Goal: Communication & Community: Answer question/provide support

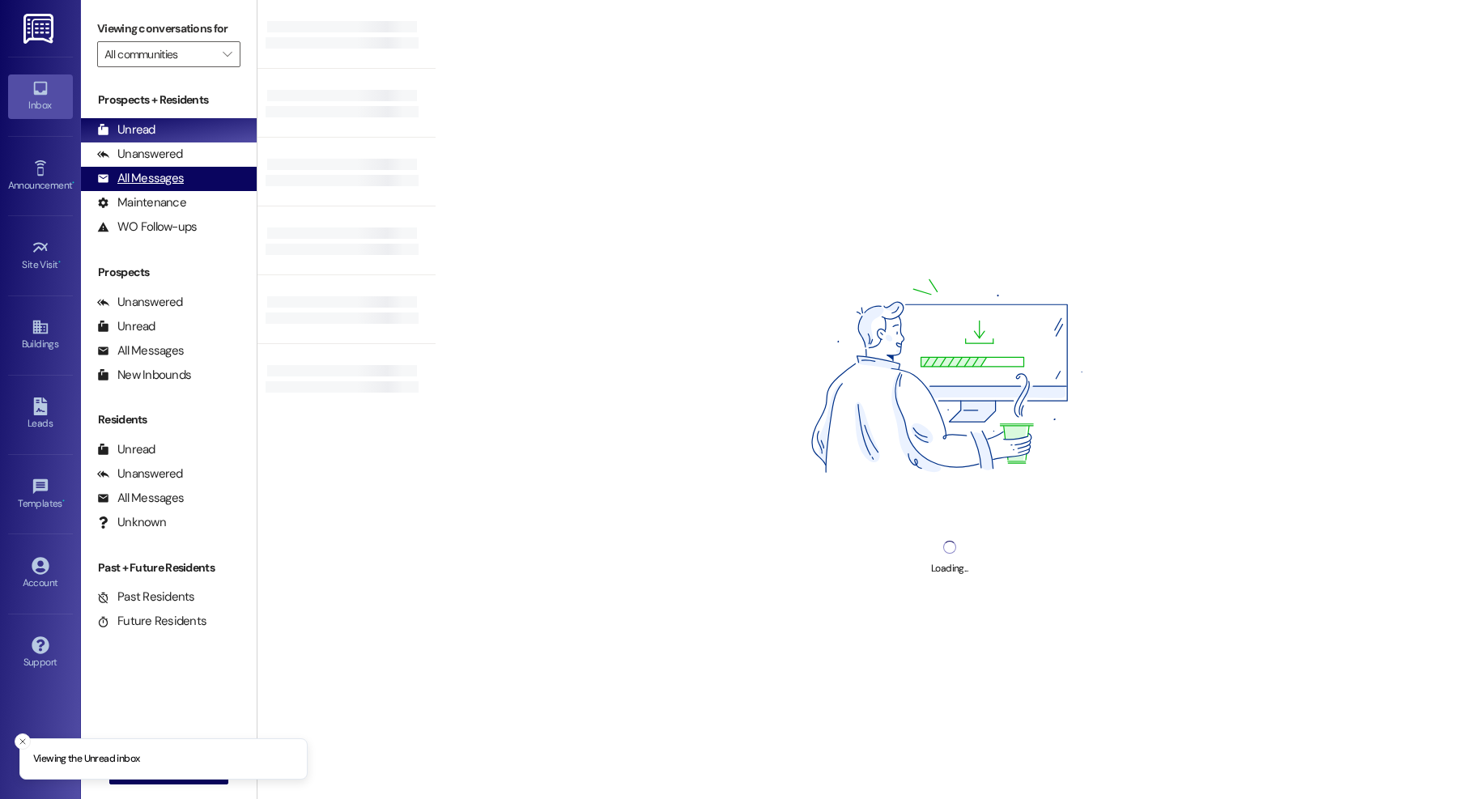
click at [145, 177] on div "All Messages" at bounding box center [140, 178] width 87 height 17
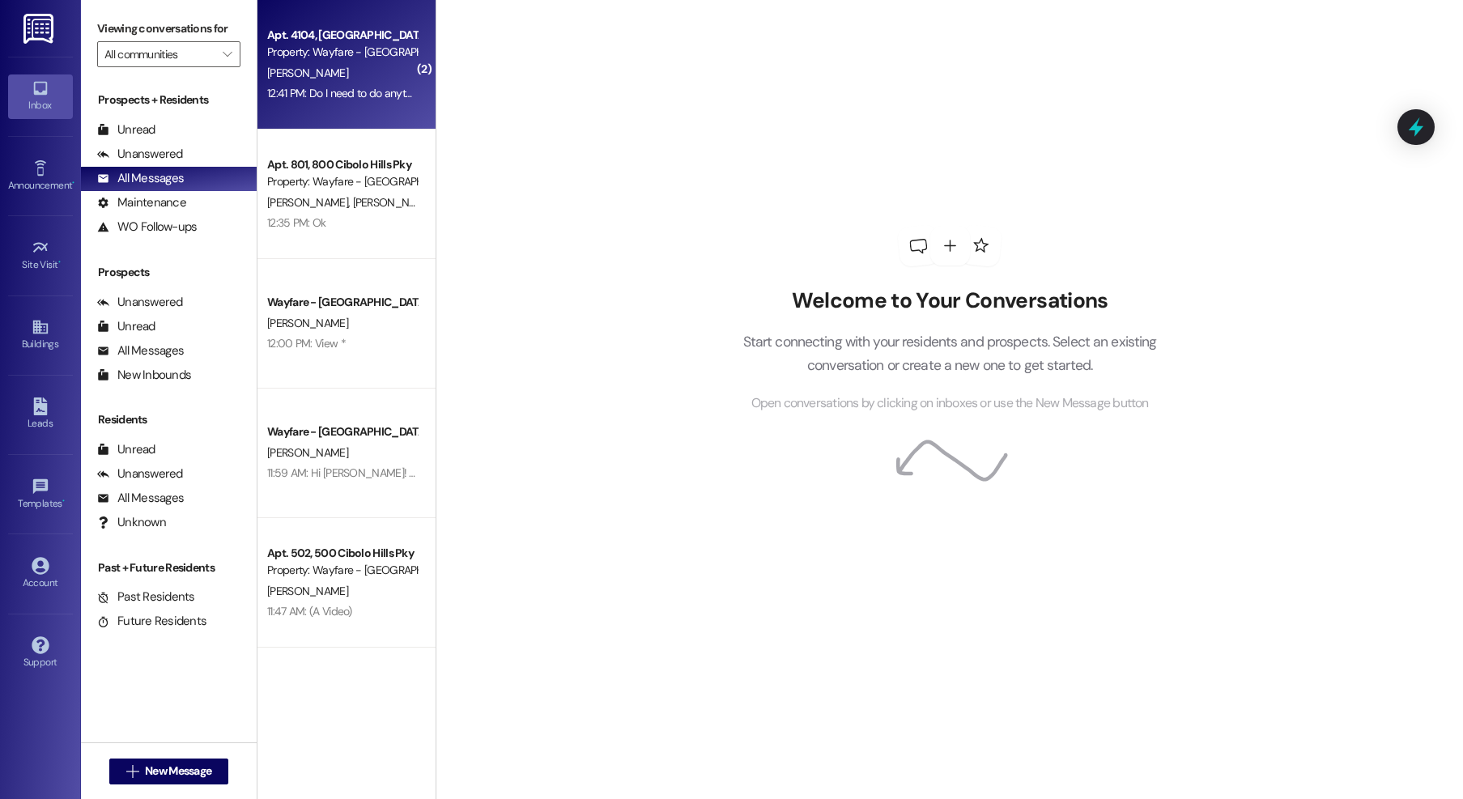
click at [336, 76] on div "[PERSON_NAME]" at bounding box center [342, 73] width 153 height 20
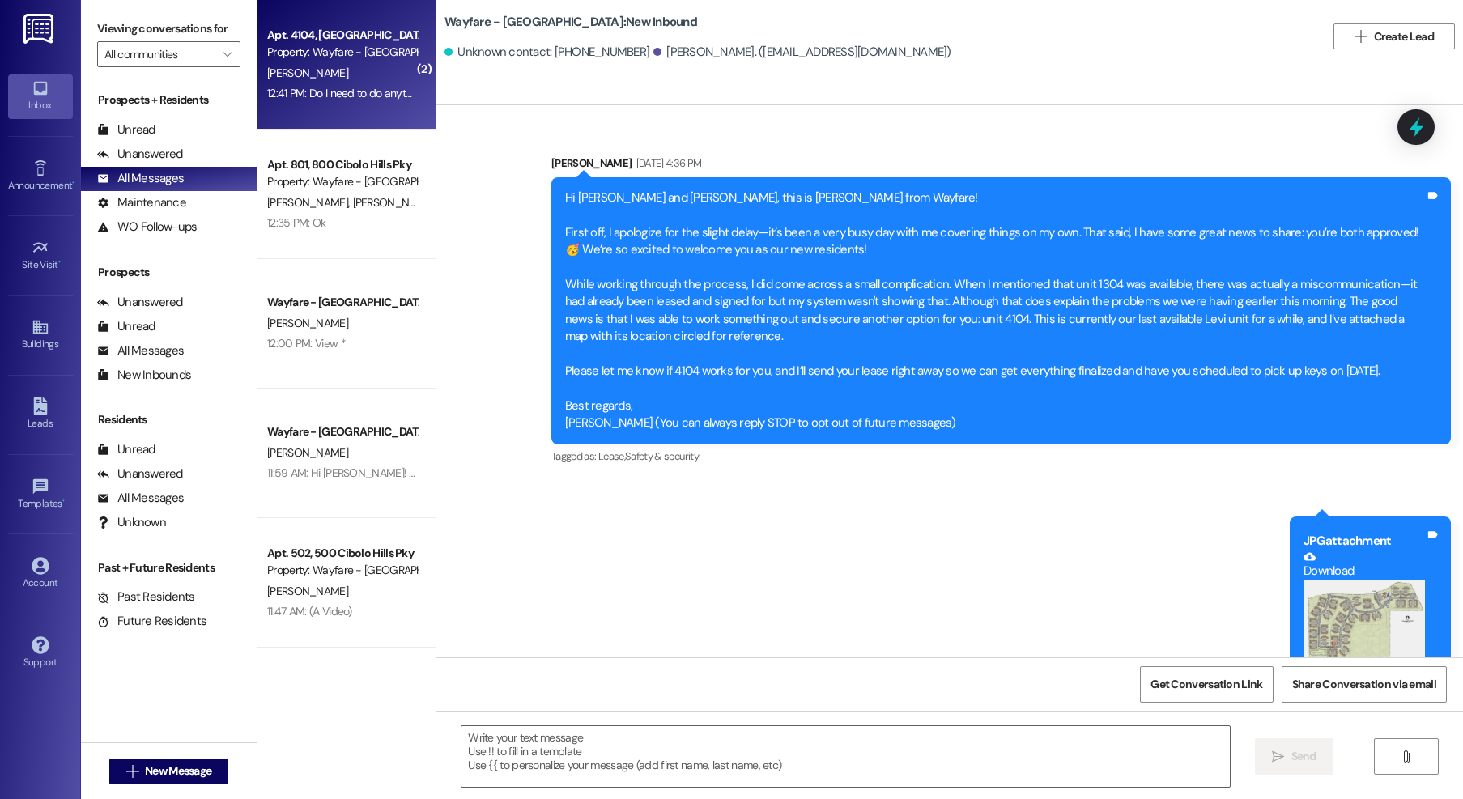
scroll to position [2407, 0]
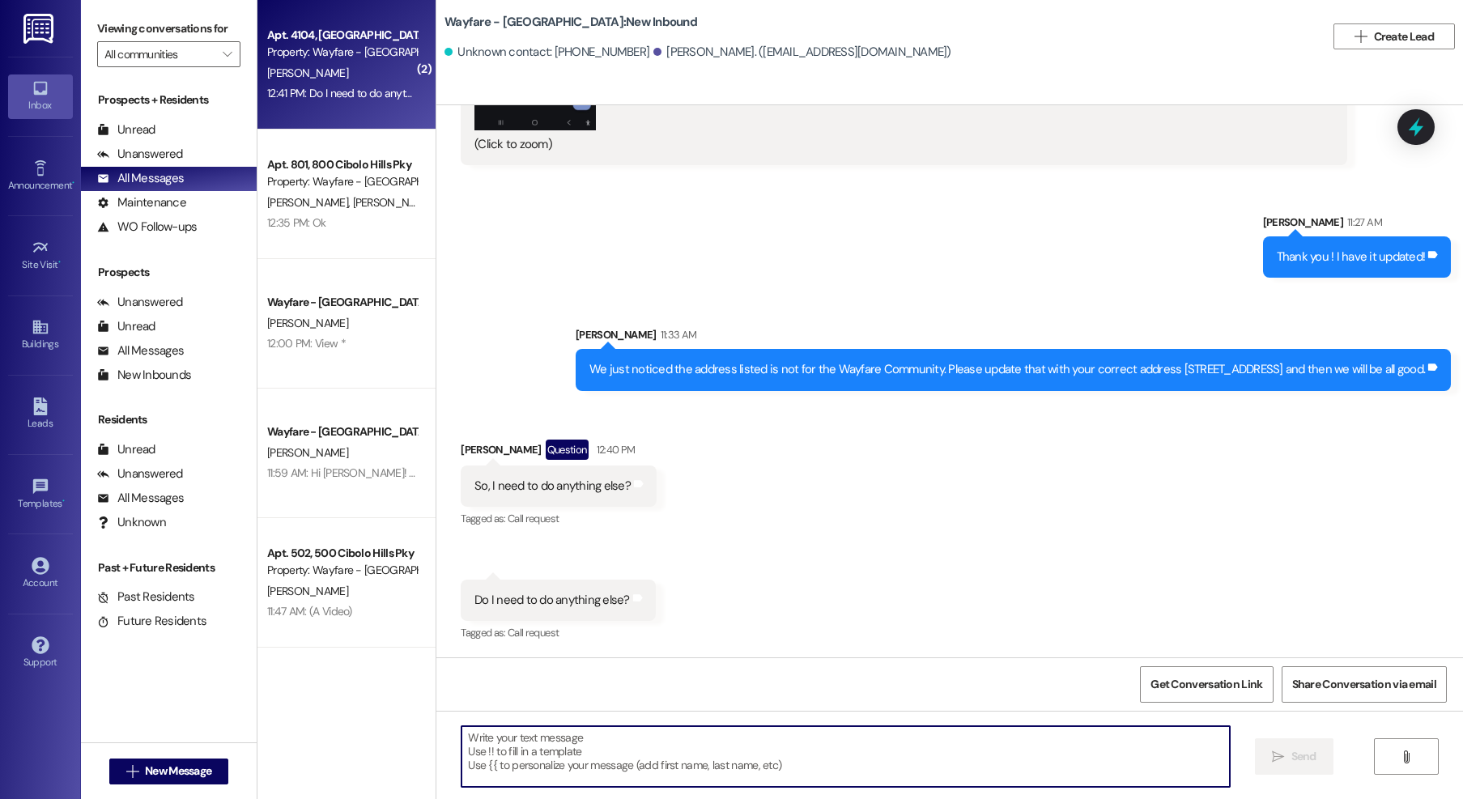
click at [640, 729] on textarea at bounding box center [845, 756] width 768 height 61
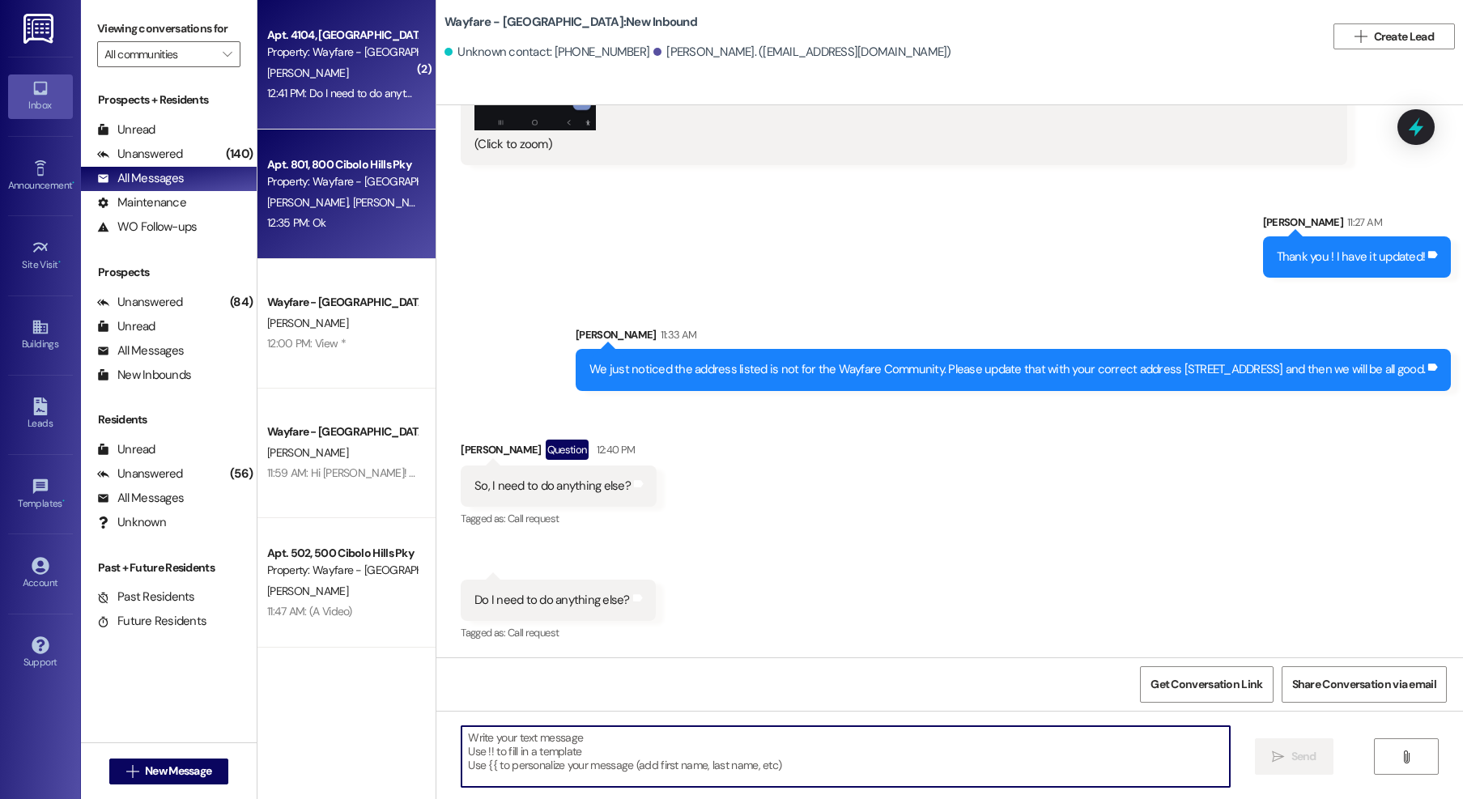
click at [291, 174] on div "Property: Wayfare - [GEOGRAPHIC_DATA]" at bounding box center [342, 181] width 150 height 17
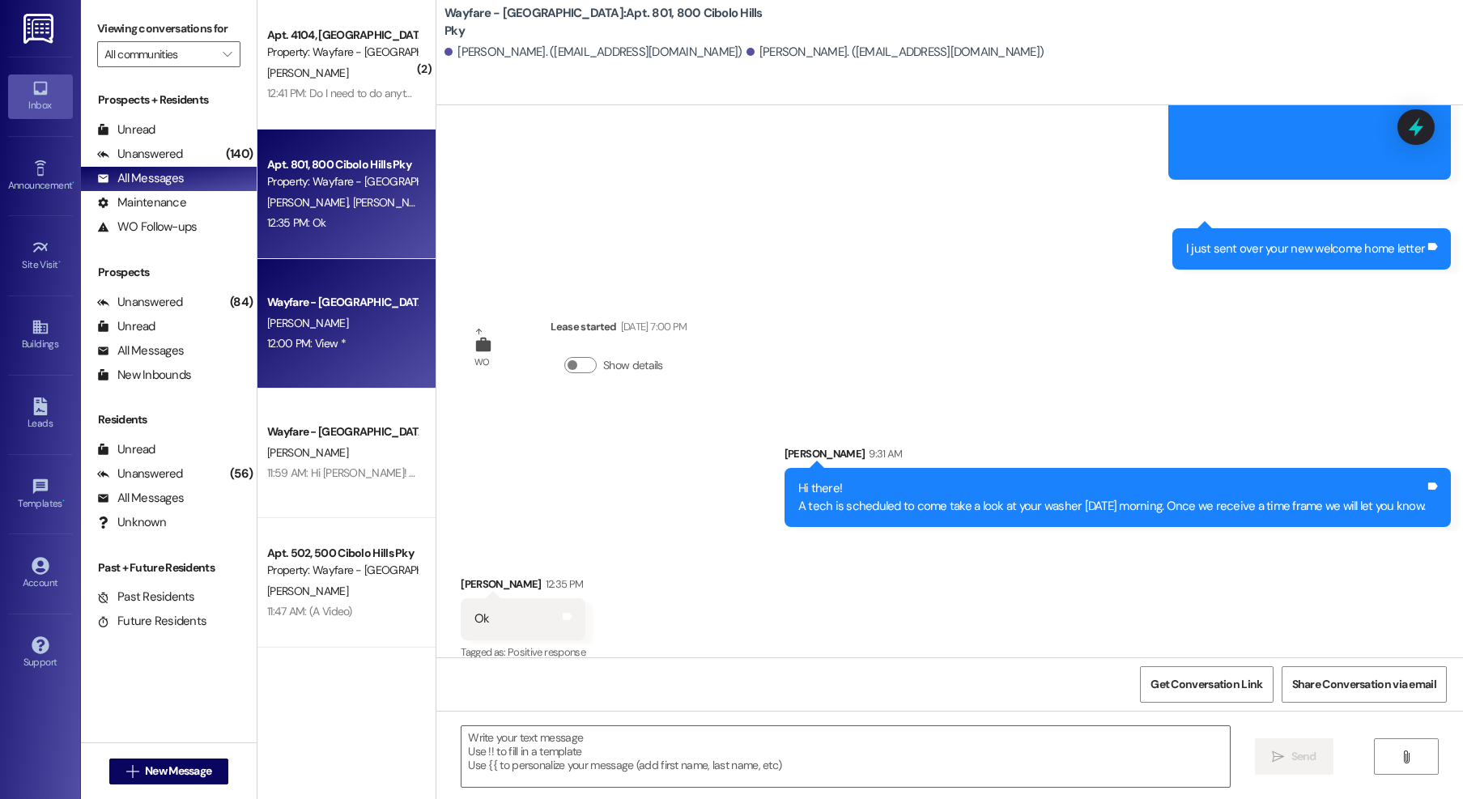
click at [354, 317] on div "[PERSON_NAME]" at bounding box center [342, 323] width 153 height 20
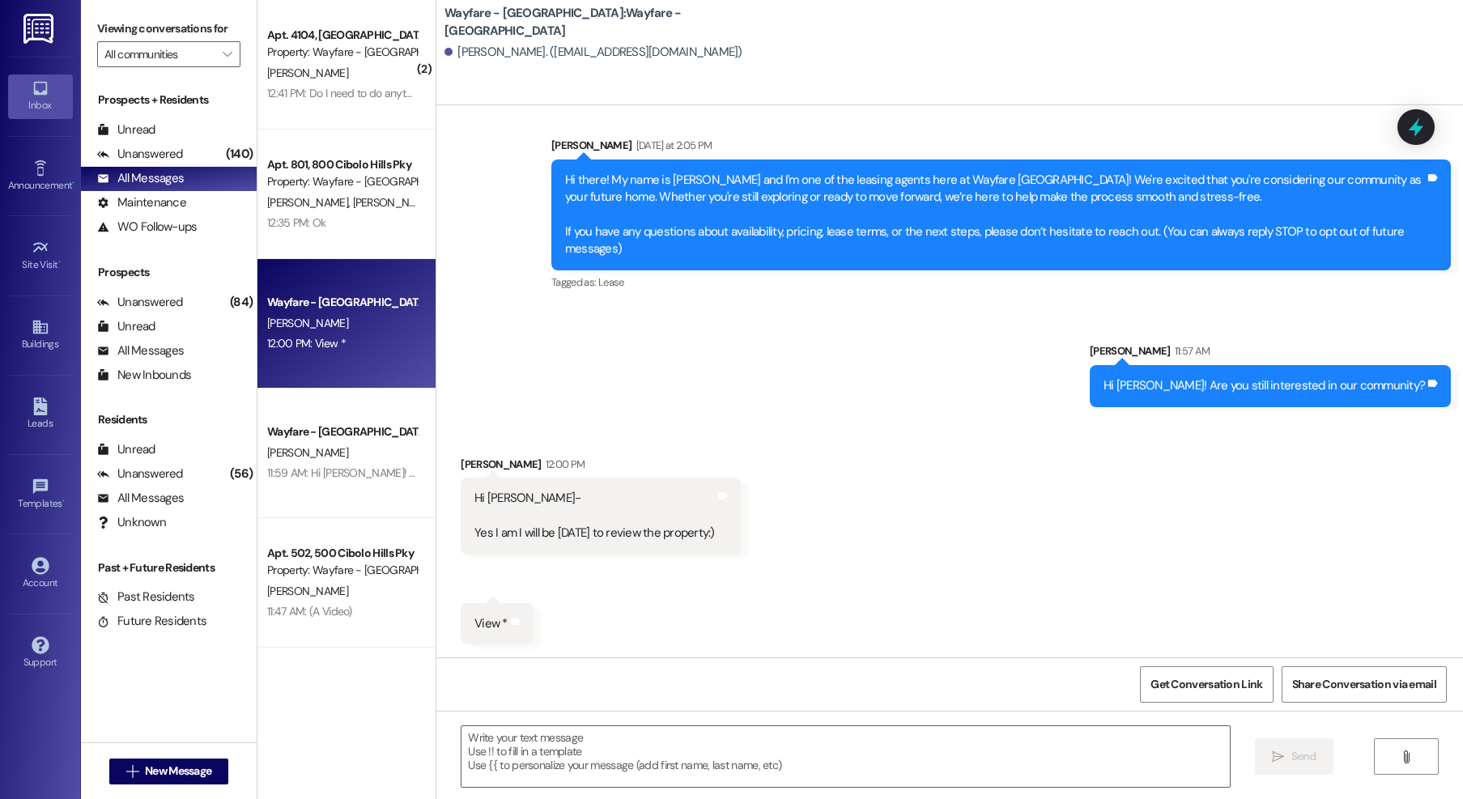
scroll to position [171, 0]
click at [621, 750] on textarea at bounding box center [845, 756] width 768 height 61
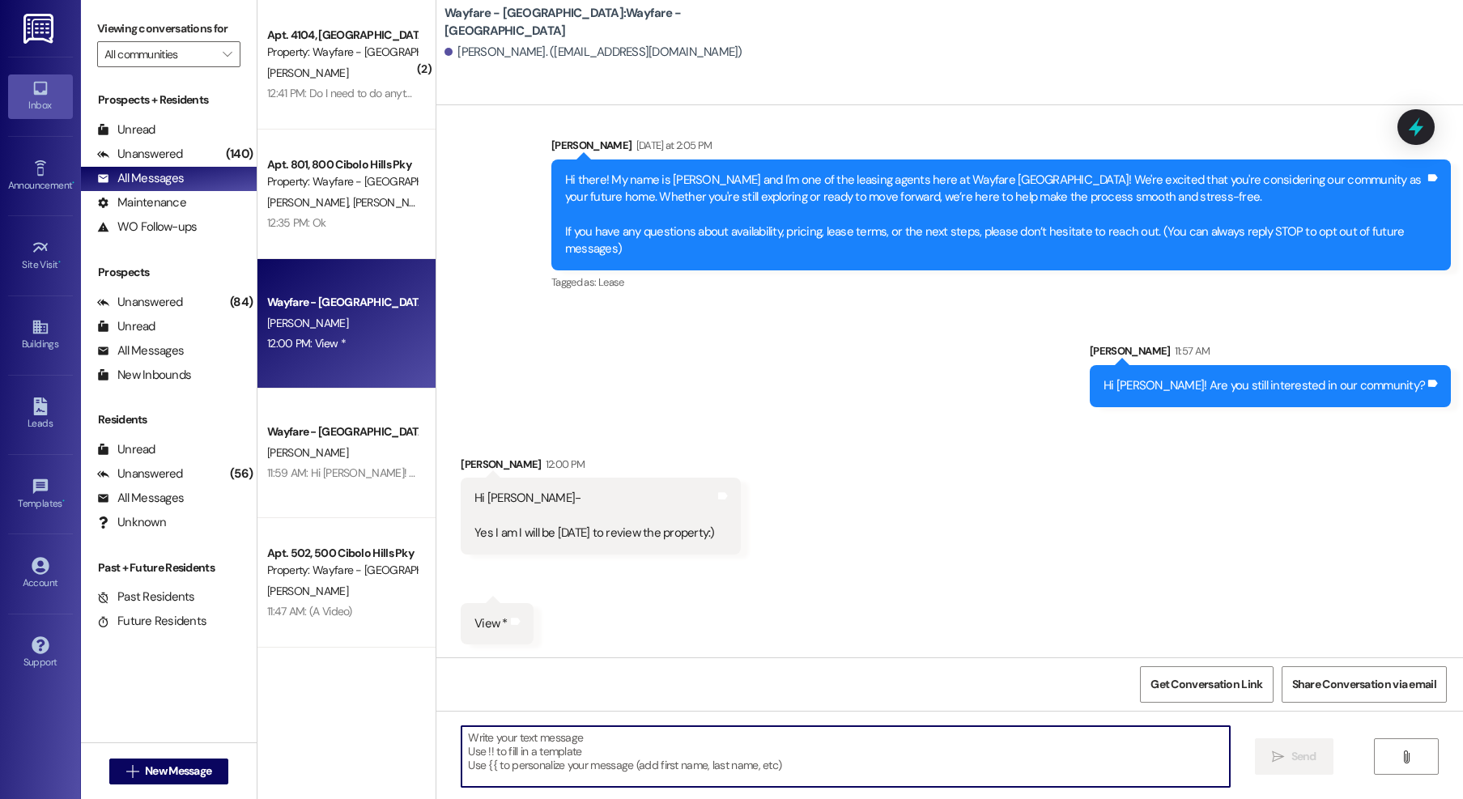
click at [568, 755] on textarea at bounding box center [845, 756] width 768 height 61
type textarea "a"
type textarea "Sounds great!! We will see you then."
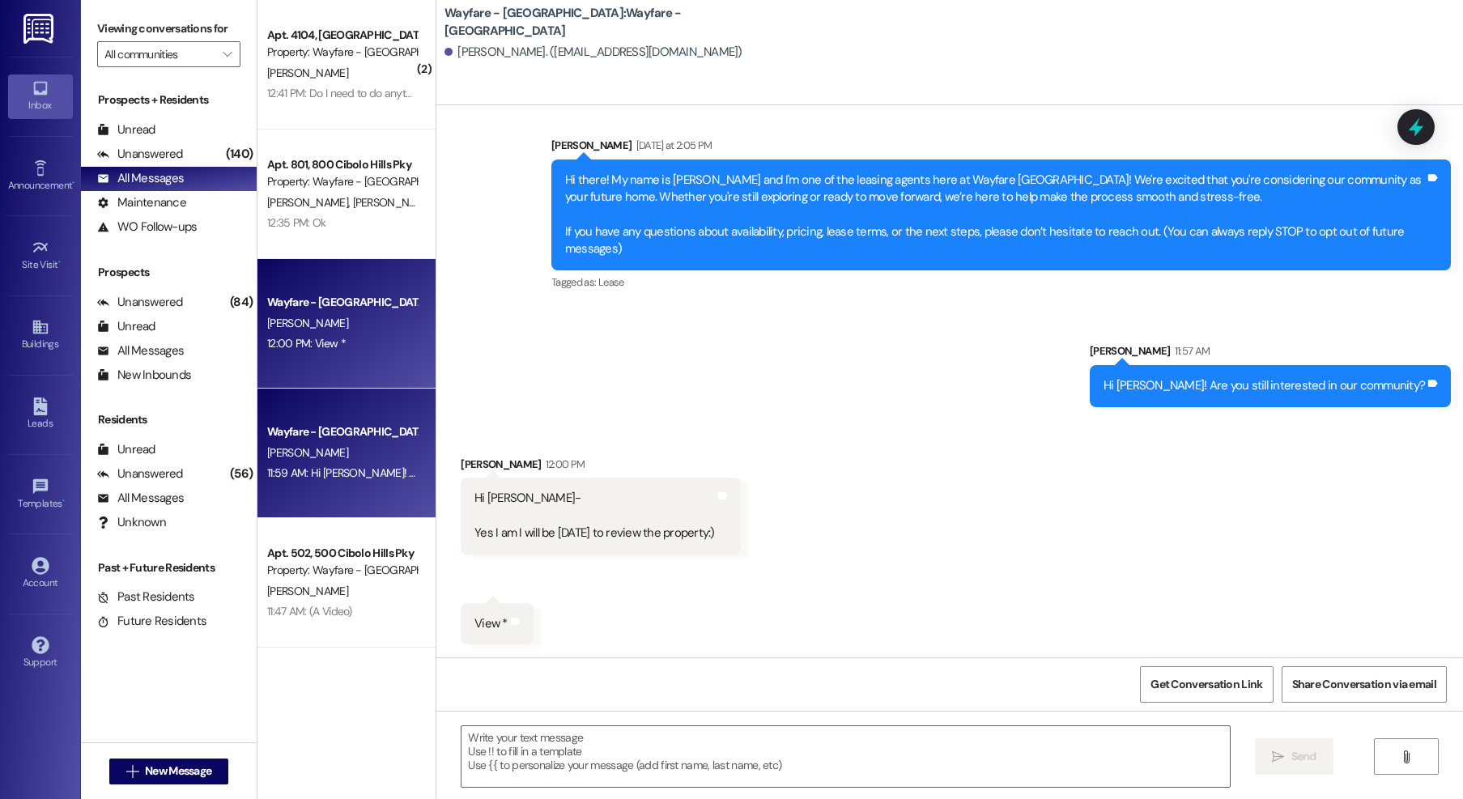
click at [363, 447] on div "[PERSON_NAME]" at bounding box center [342, 453] width 153 height 20
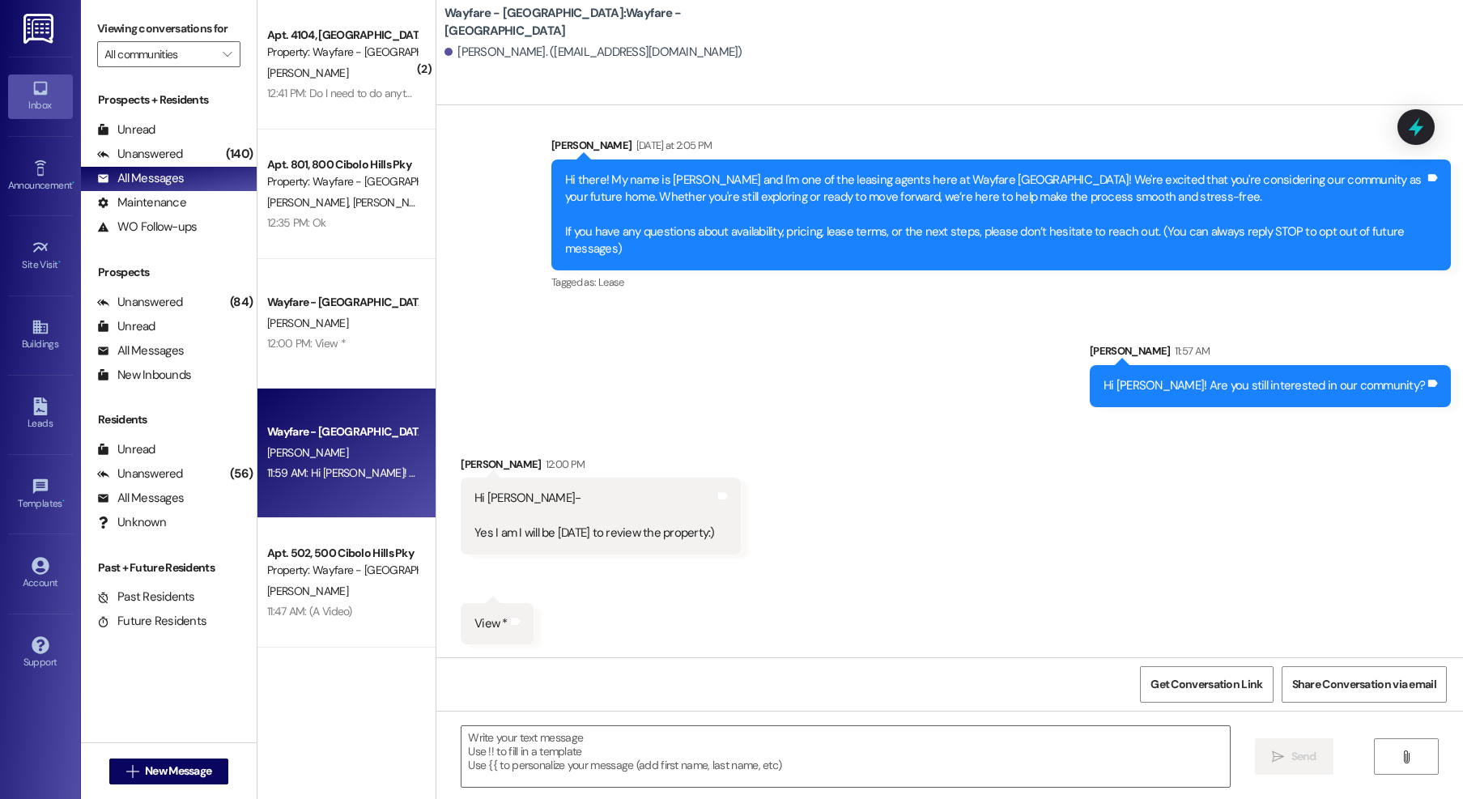
scroll to position [0, 0]
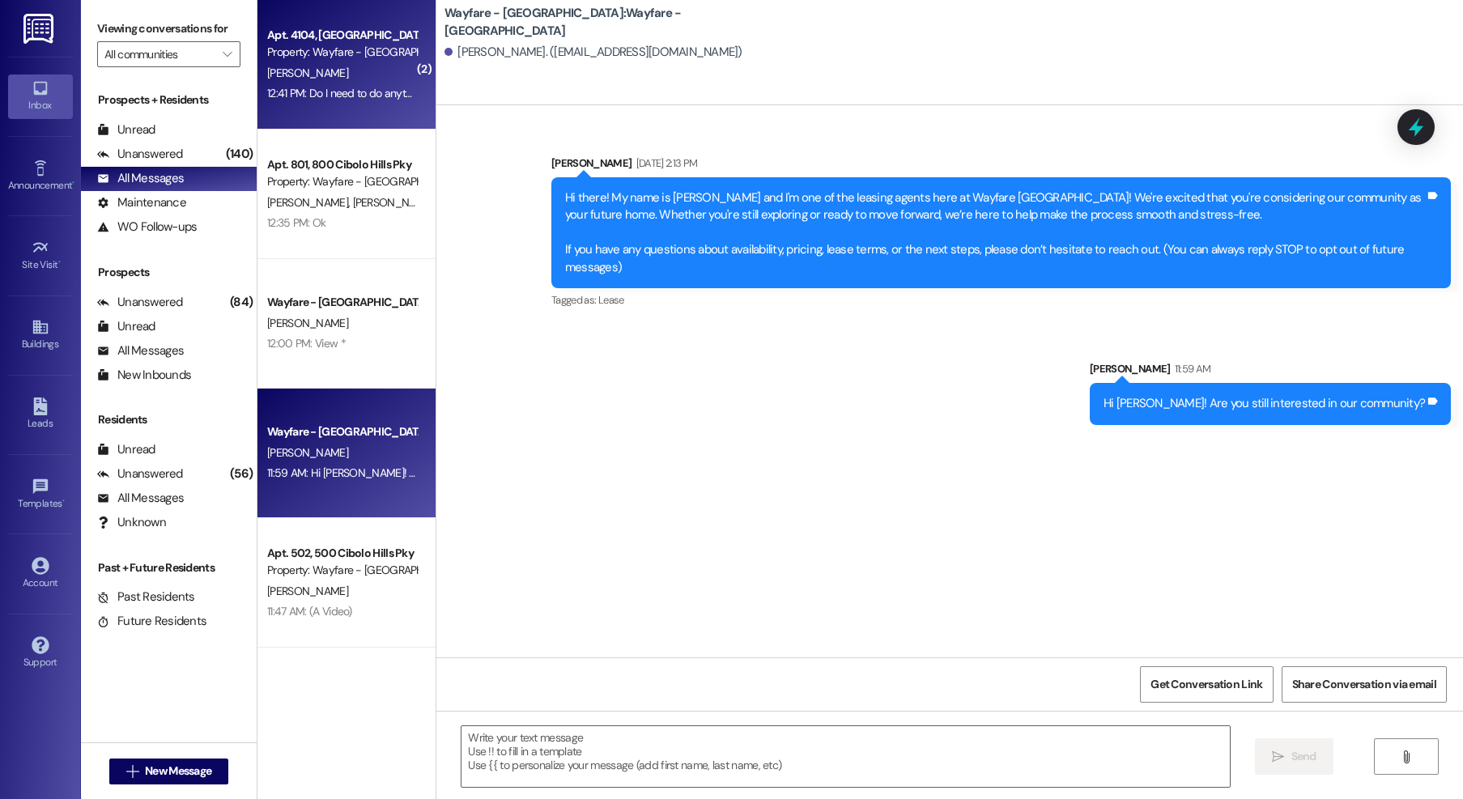
click at [296, 56] on div "Property: Wayfare - [GEOGRAPHIC_DATA]" at bounding box center [342, 52] width 150 height 17
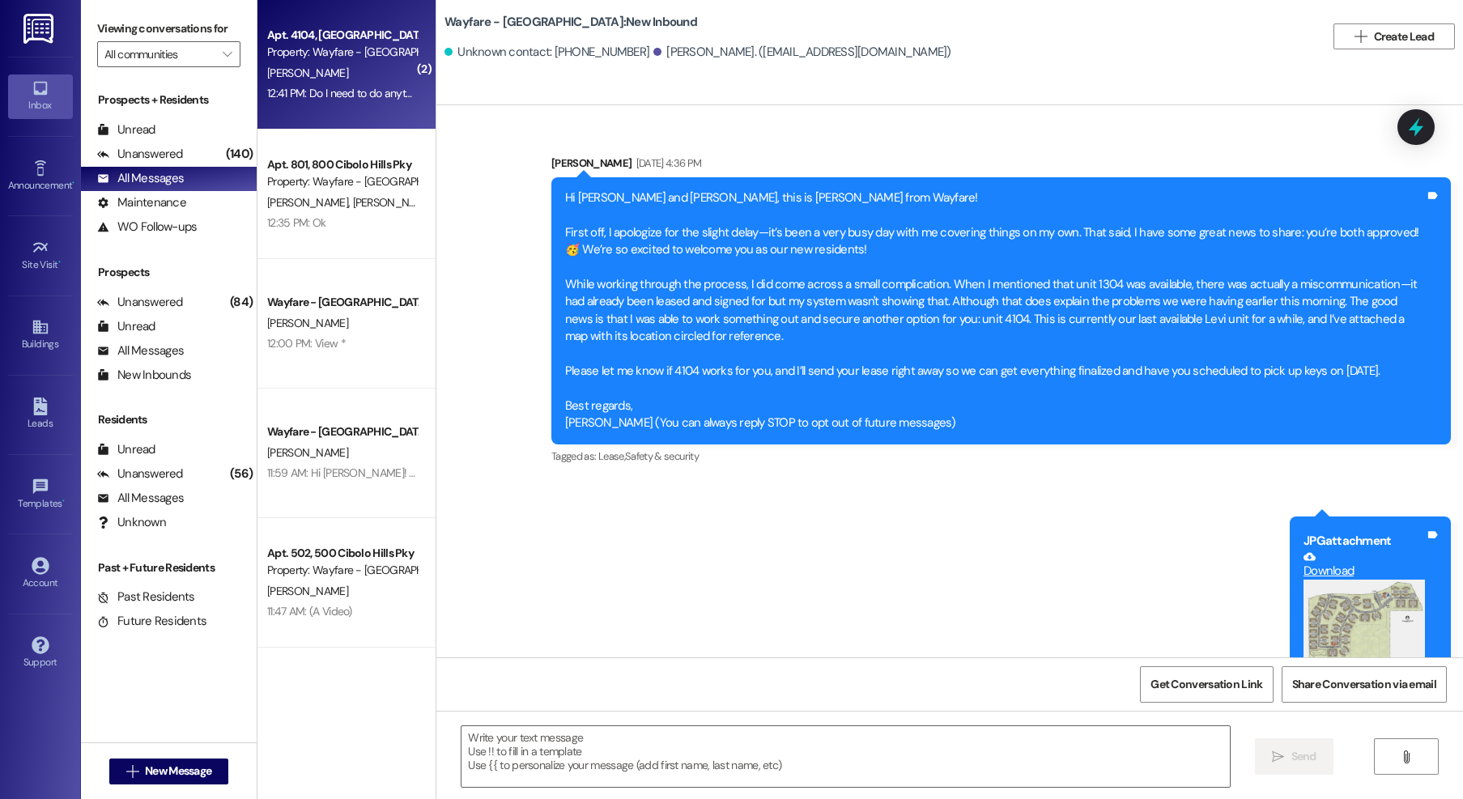
scroll to position [2407, 0]
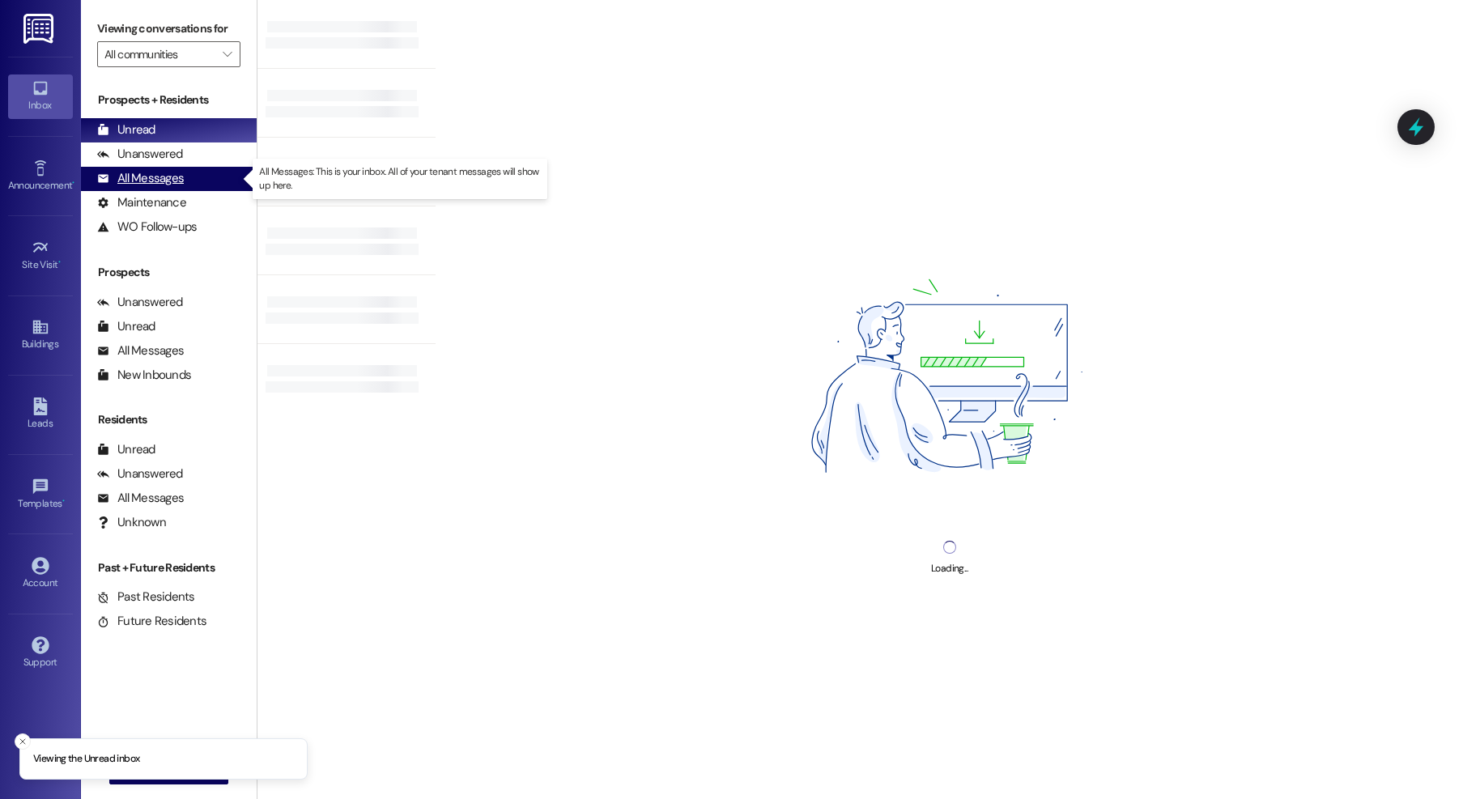
click at [185, 182] on div "All Messages (undefined)" at bounding box center [169, 179] width 176 height 24
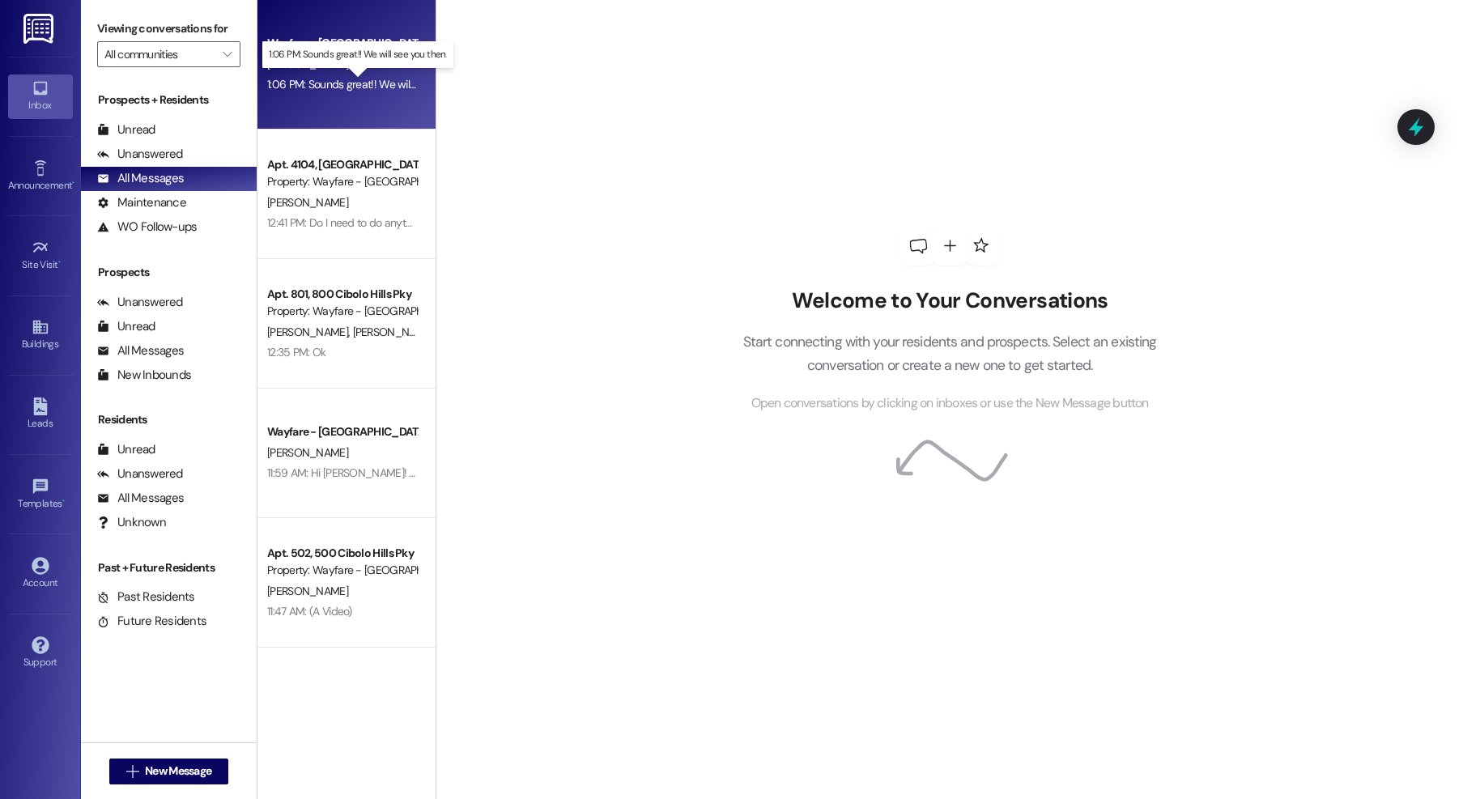
click at [330, 85] on div "1:06 PM: Sounds great!! We will see you then. 1:06 PM: Sounds great!! We will s…" at bounding box center [372, 84] width 210 height 15
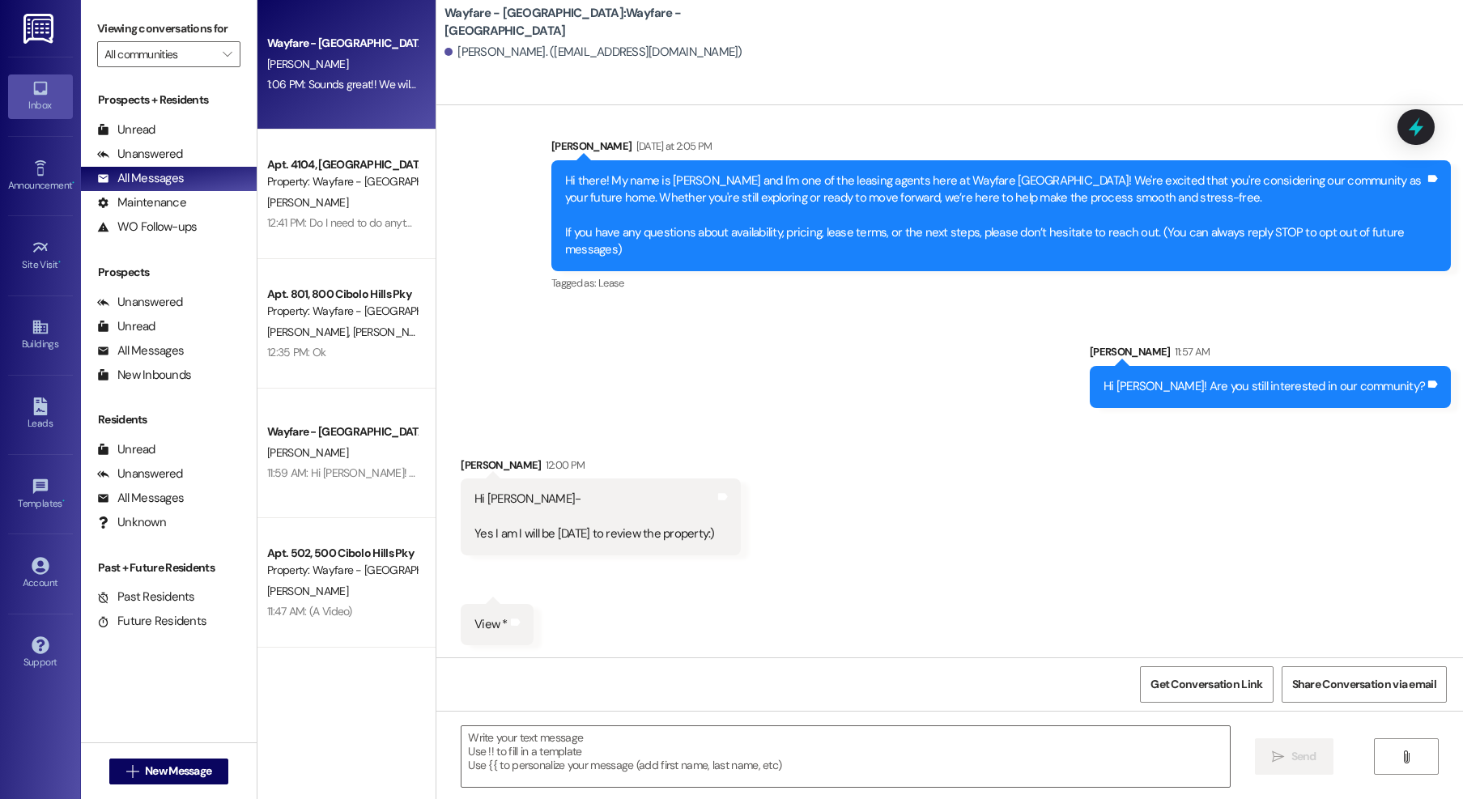
scroll to position [283, 0]
